Goal: Task Accomplishment & Management: Use online tool/utility

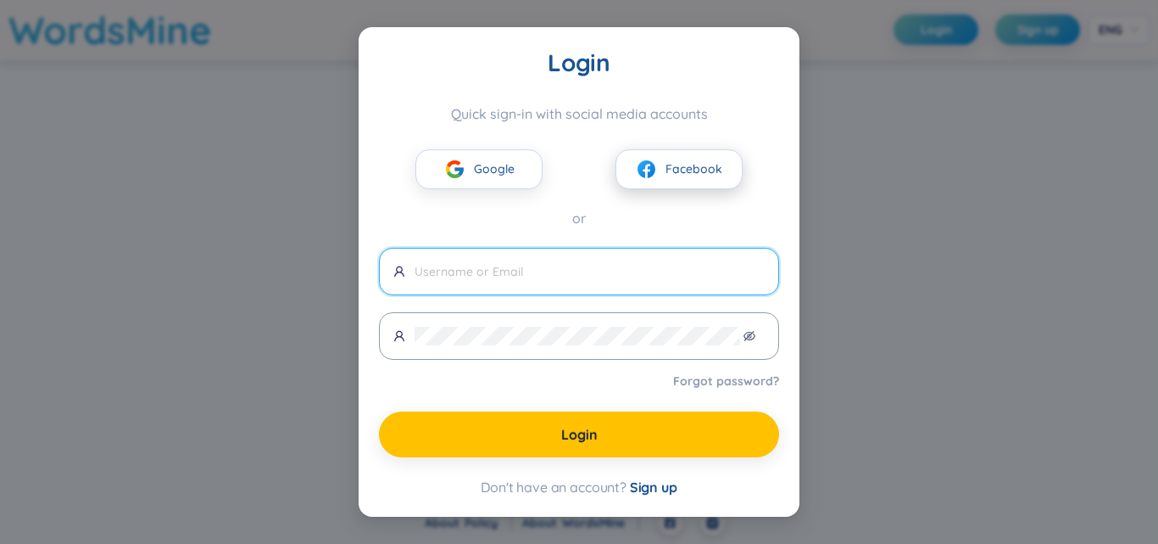
click at [648, 185] on button "Facebook" at bounding box center [679, 169] width 127 height 40
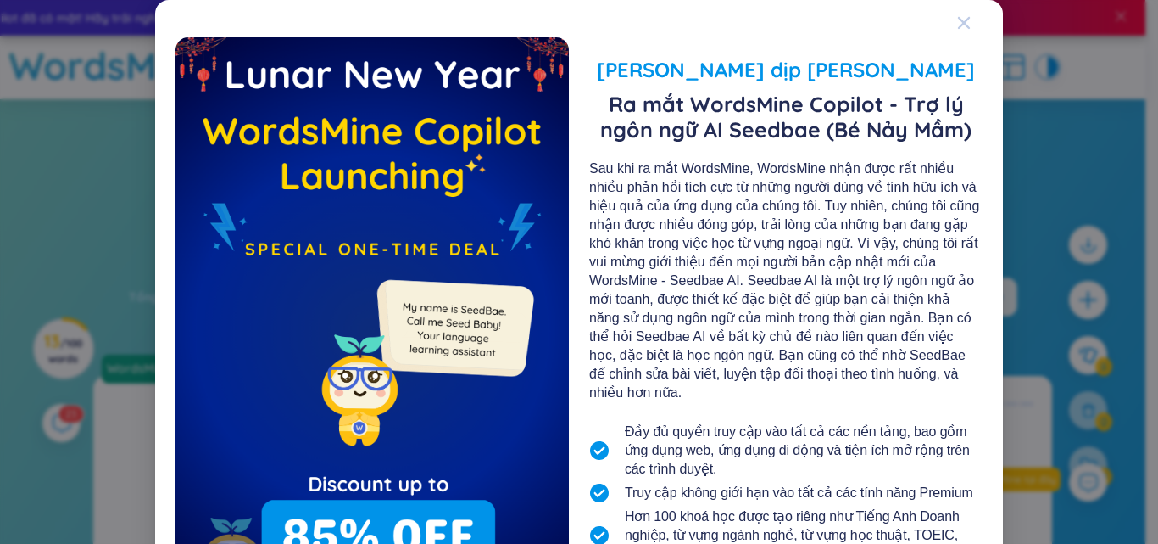
click at [957, 22] on icon "Close" at bounding box center [964, 23] width 14 height 14
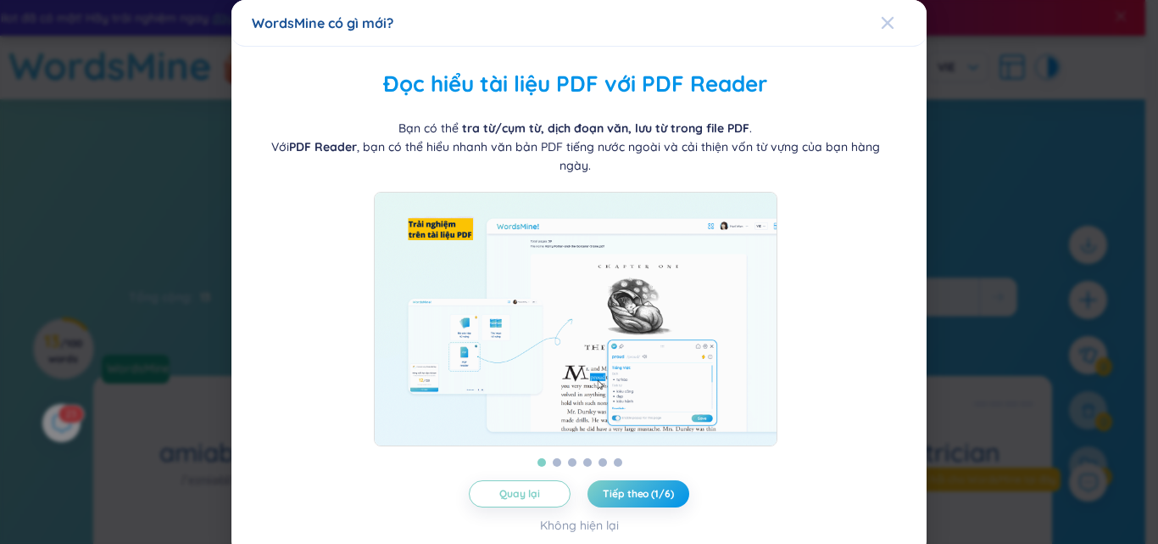
click at [881, 18] on icon "Close" at bounding box center [888, 23] width 14 height 14
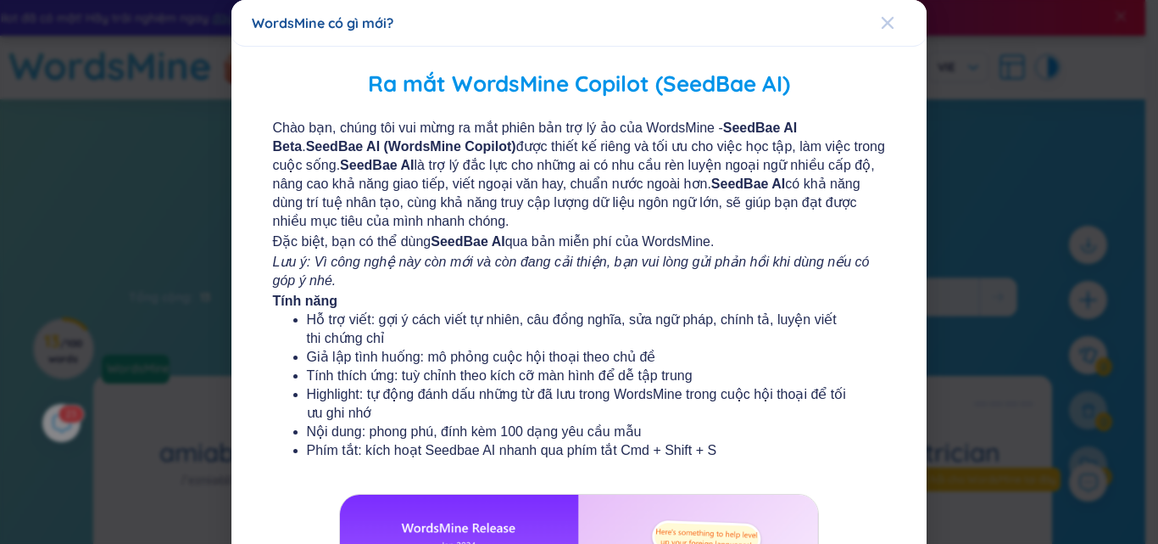
click at [884, 20] on icon "Close" at bounding box center [888, 23] width 14 height 14
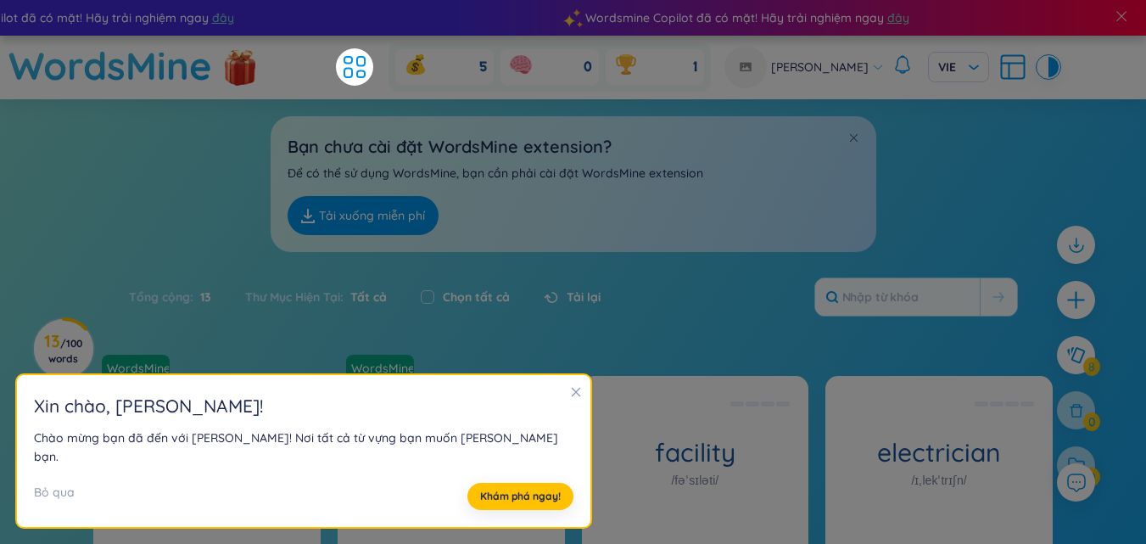
click at [570, 398] on icon "close" at bounding box center [576, 392] width 12 height 12
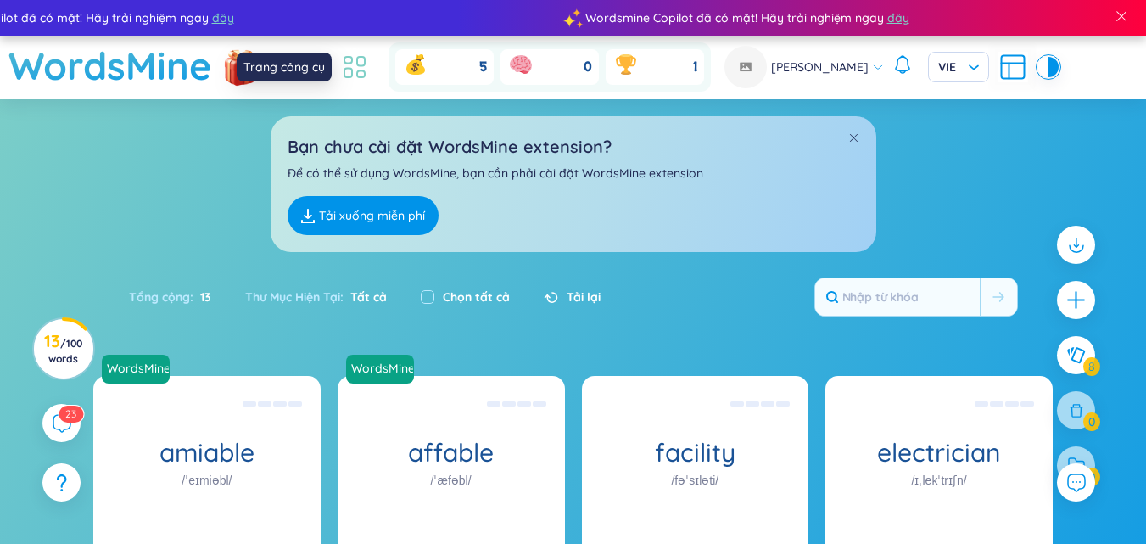
click at [369, 60] on icon at bounding box center [354, 67] width 31 height 31
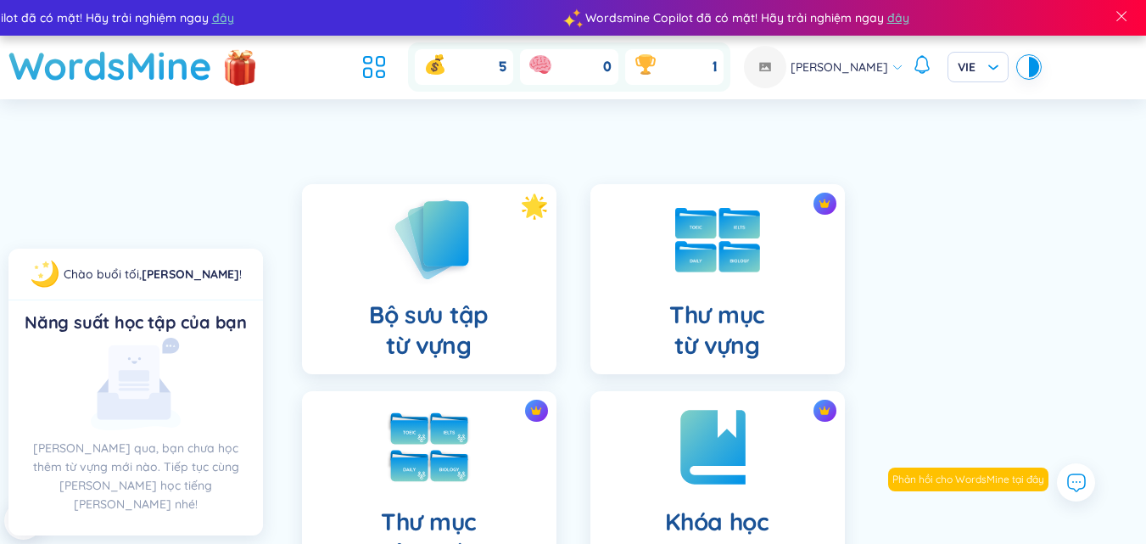
click at [399, 57] on ul at bounding box center [378, 66] width 46 height 37
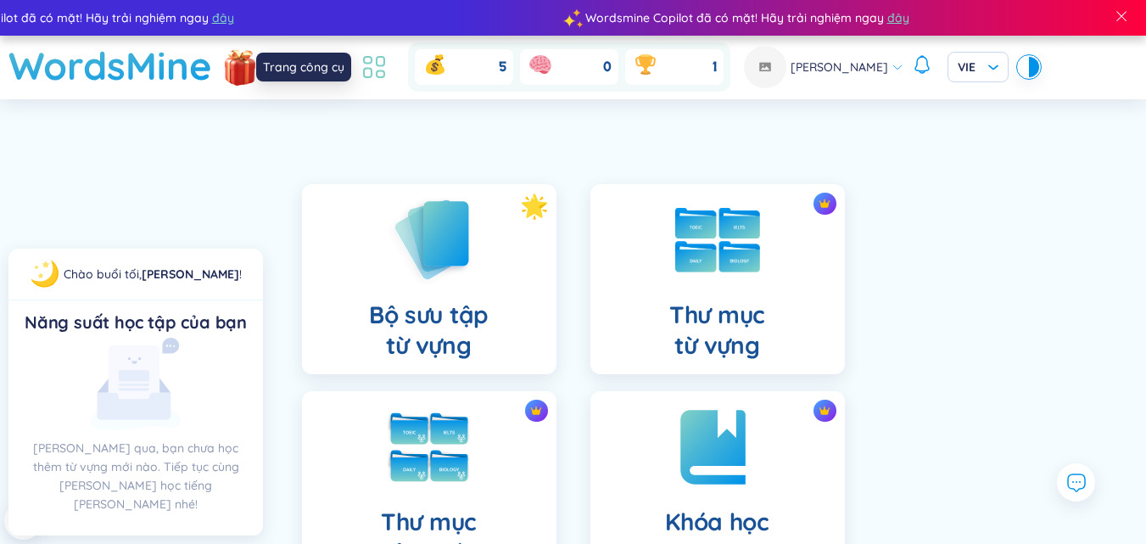
click at [379, 59] on icon at bounding box center [374, 67] width 31 height 31
click at [171, 77] on h1 "WordsMine" at bounding box center [110, 66] width 204 height 60
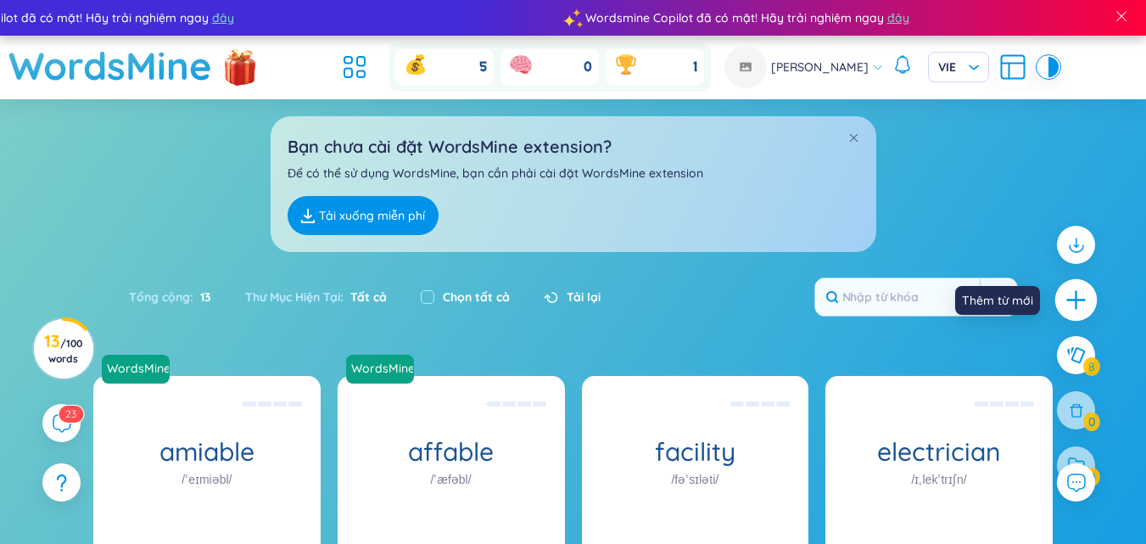
click at [1069, 298] on icon "plus" at bounding box center [1076, 300] width 24 height 24
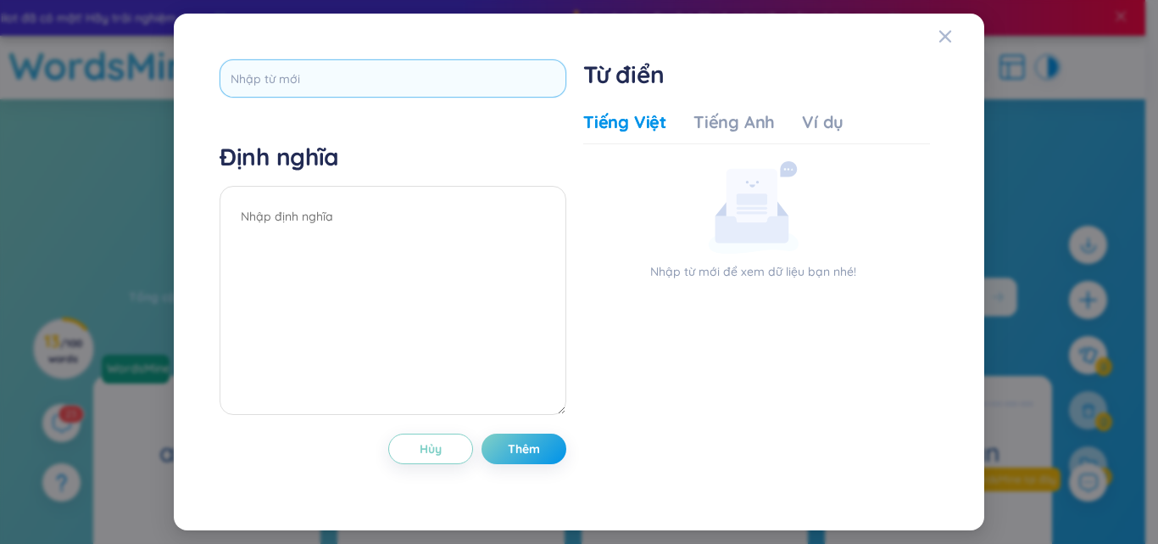
click at [389, 87] on input "text" at bounding box center [393, 78] width 347 height 38
type input "dull"
click at [521, 453] on div "dull Định [PERSON_NAME] Thêm" at bounding box center [393, 271] width 347 height 425
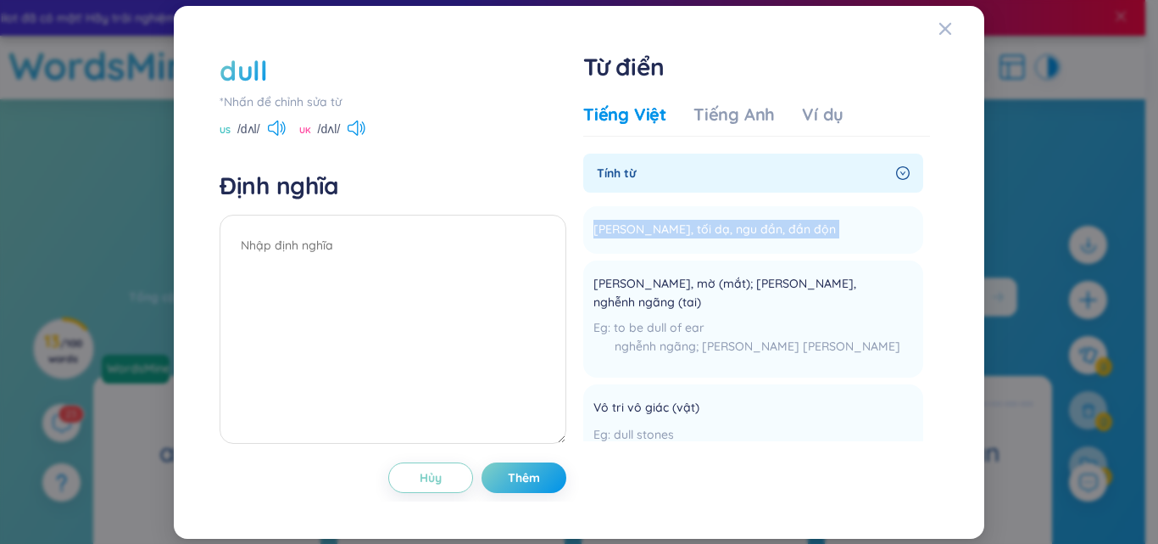
drag, startPoint x: 930, startPoint y: 170, endPoint x: 942, endPoint y: 223, distance: 53.9
click at [942, 223] on div "dull *[PERSON_NAME] để [PERSON_NAME] sửa từ [GEOGRAPHIC_DATA] /dʌl/ [GEOGRAPHIC…" at bounding box center [579, 272] width 736 height 458
click at [939, 226] on div "Từ điển Tiếng Việt Tiếng [PERSON_NAME] Ví dụ Tính từ [PERSON_NAME], tối dạ, ngu…" at bounding box center [760, 264] width 355 height 425
click at [759, 121] on div "Tiếng Anh" at bounding box center [734, 115] width 81 height 24
